Goal: Information Seeking & Learning: Learn about a topic

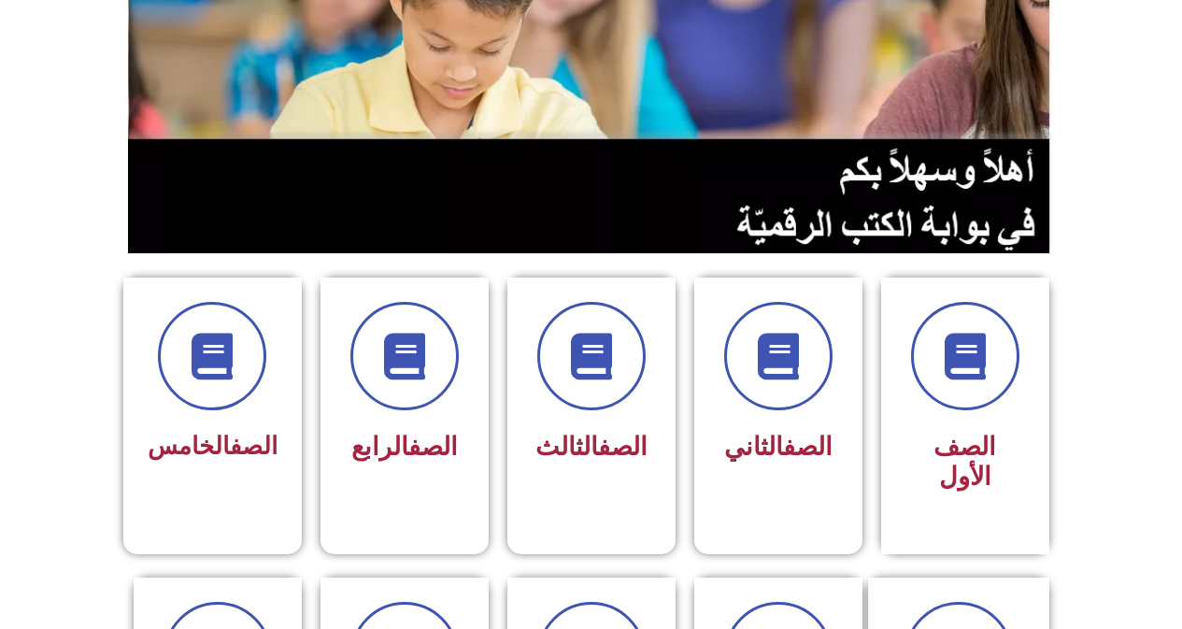
scroll to position [280, 0]
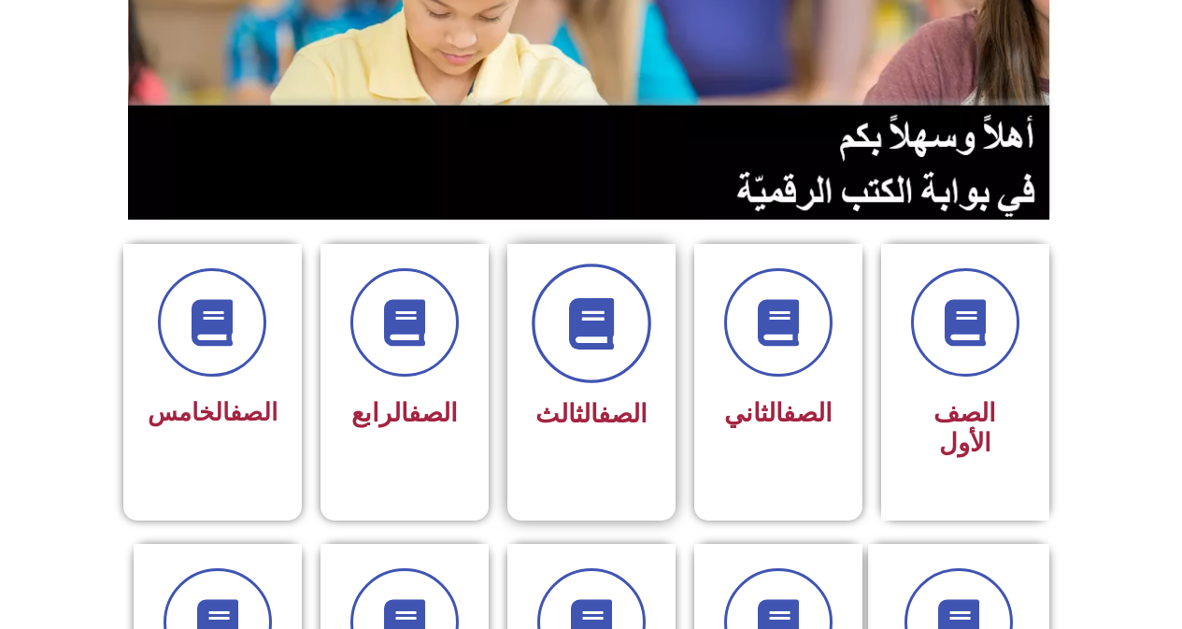
click at [597, 380] on span at bounding box center [592, 324] width 120 height 120
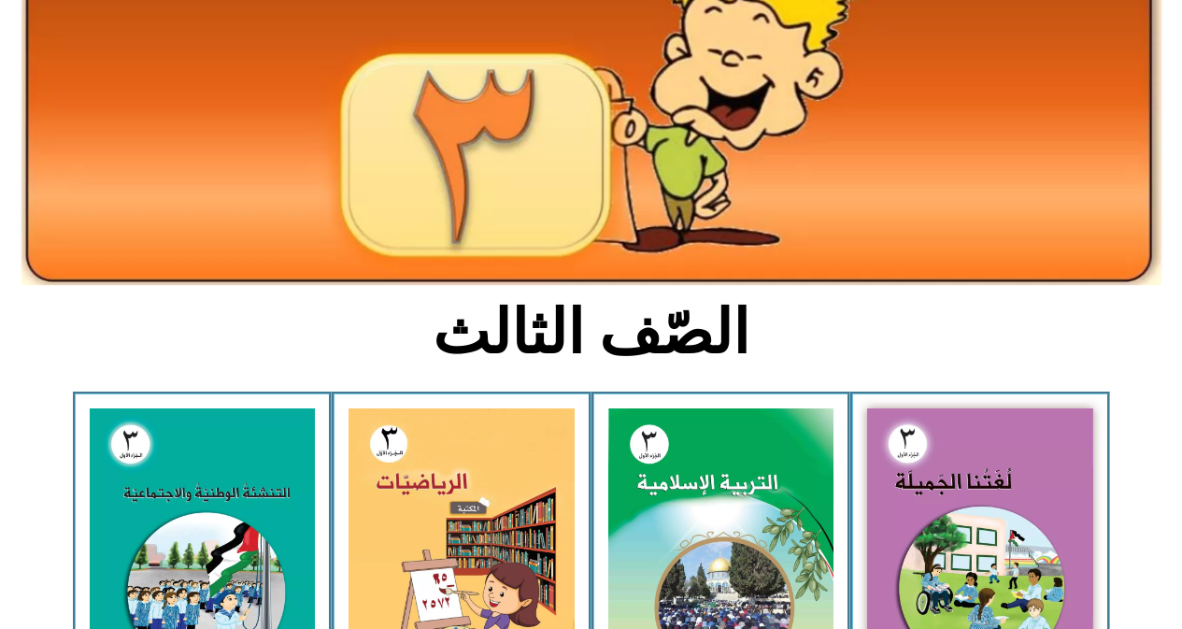
scroll to position [280, 0]
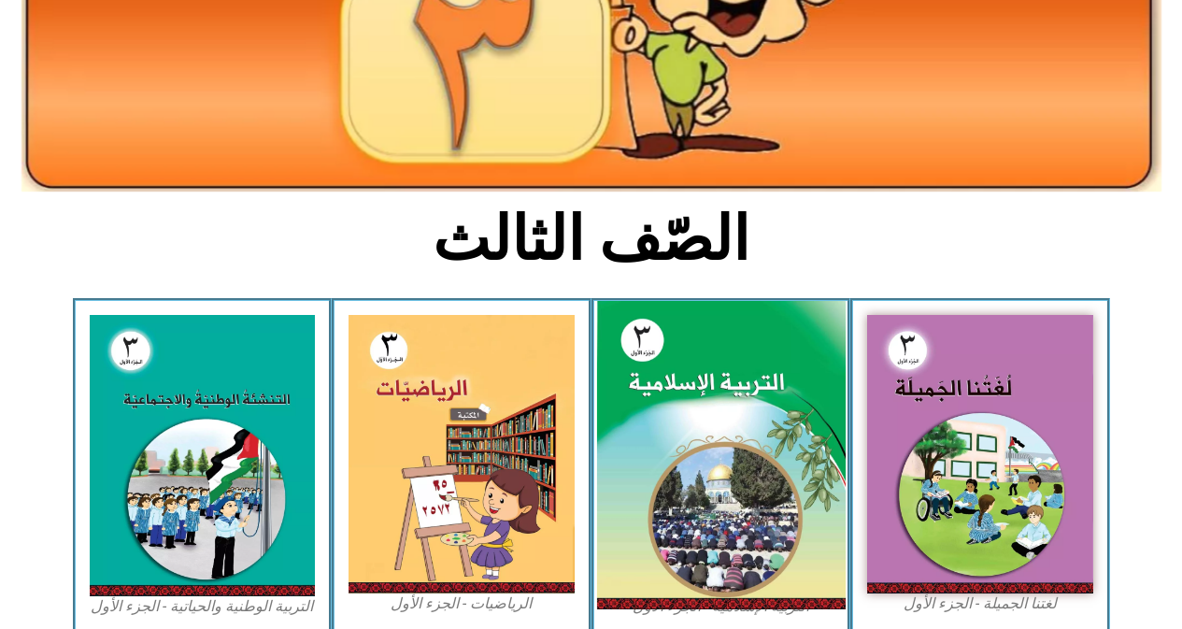
click at [674, 450] on img at bounding box center [720, 455] width 249 height 309
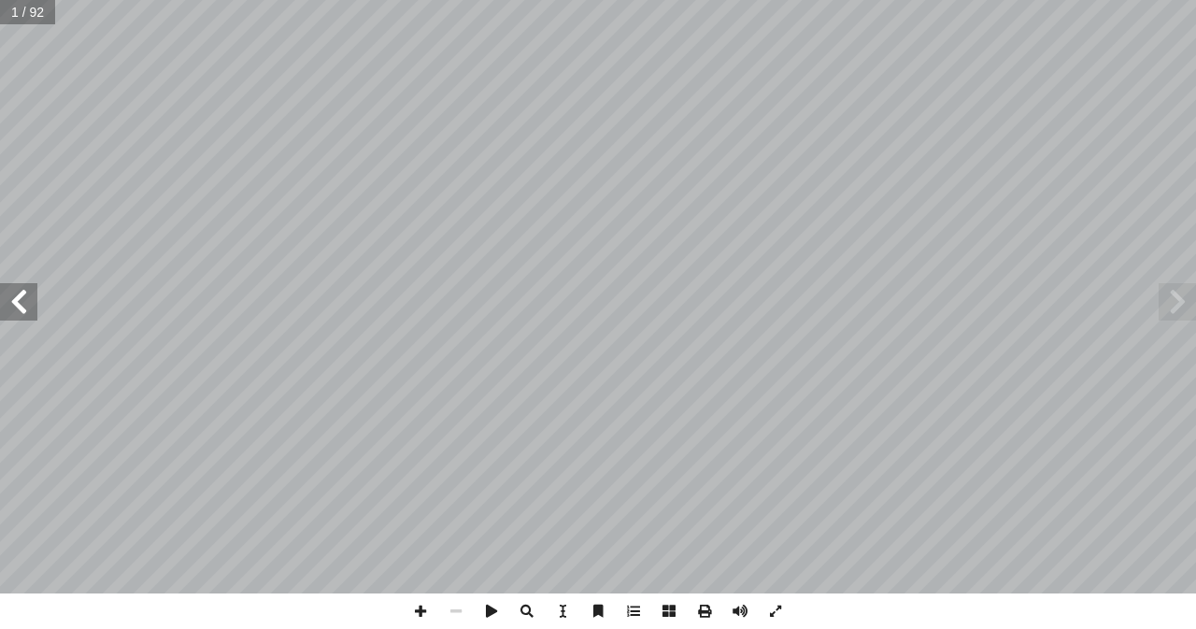
click at [19, 302] on span at bounding box center [18, 301] width 37 height 37
click at [19, 301] on span at bounding box center [18, 301] width 37 height 37
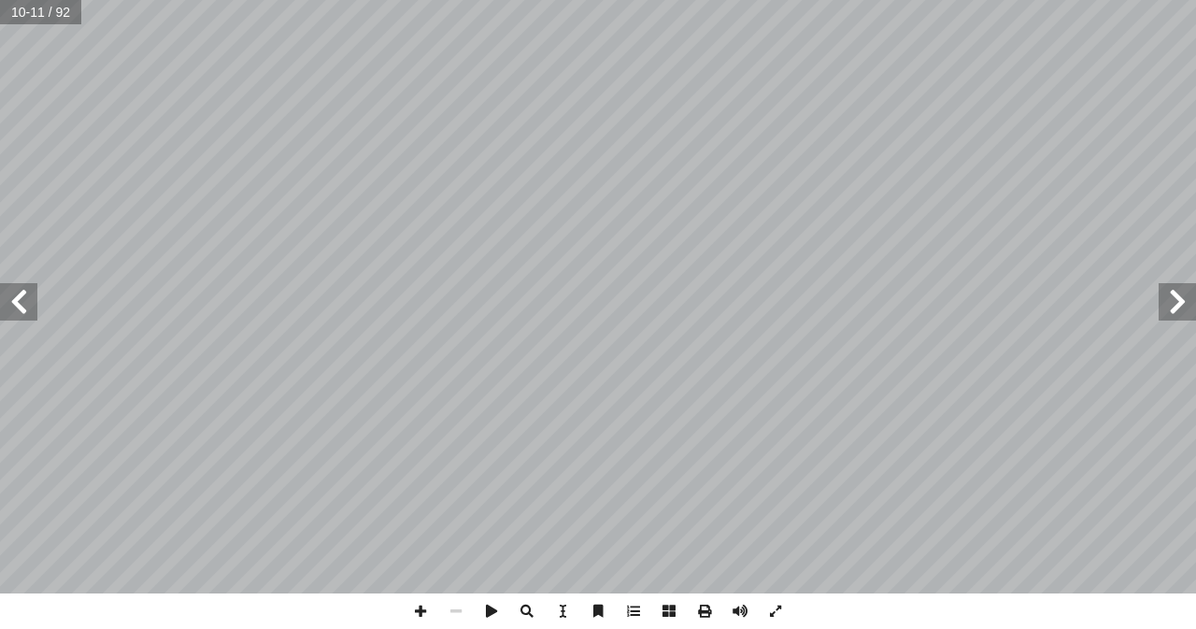
click at [19, 301] on span at bounding box center [18, 301] width 37 height 37
click at [19, 298] on span at bounding box center [18, 301] width 37 height 37
click at [21, 293] on span at bounding box center [18, 301] width 37 height 37
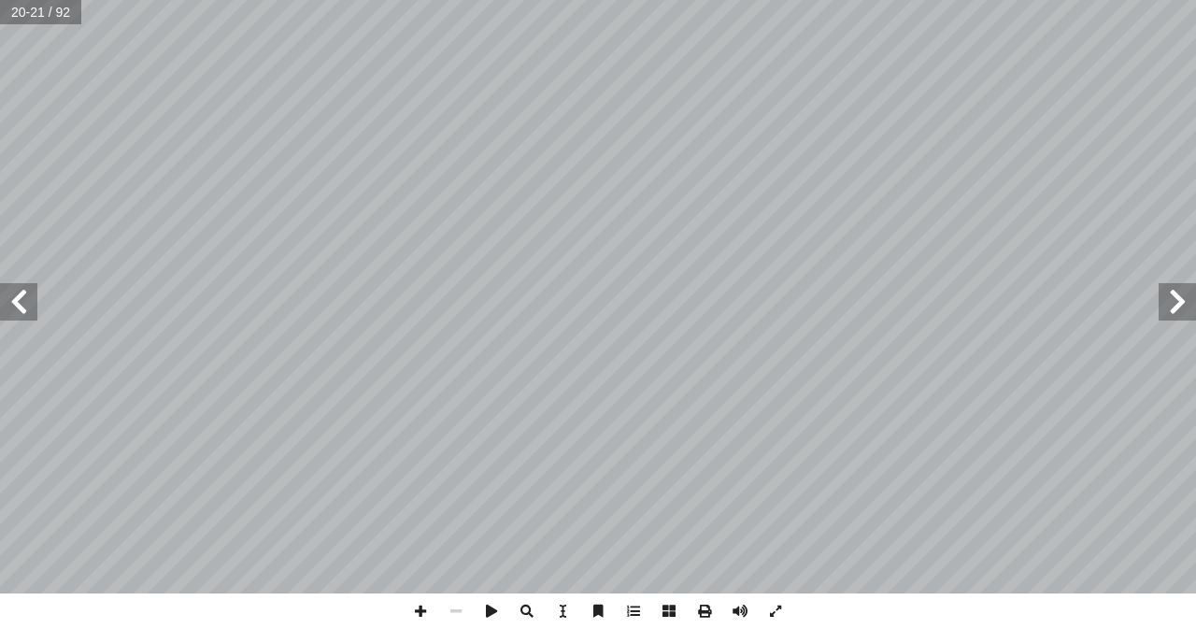
click at [21, 293] on span at bounding box center [18, 301] width 37 height 37
click at [421, 610] on span at bounding box center [421, 611] width 36 height 36
